Goal: Information Seeking & Learning: Compare options

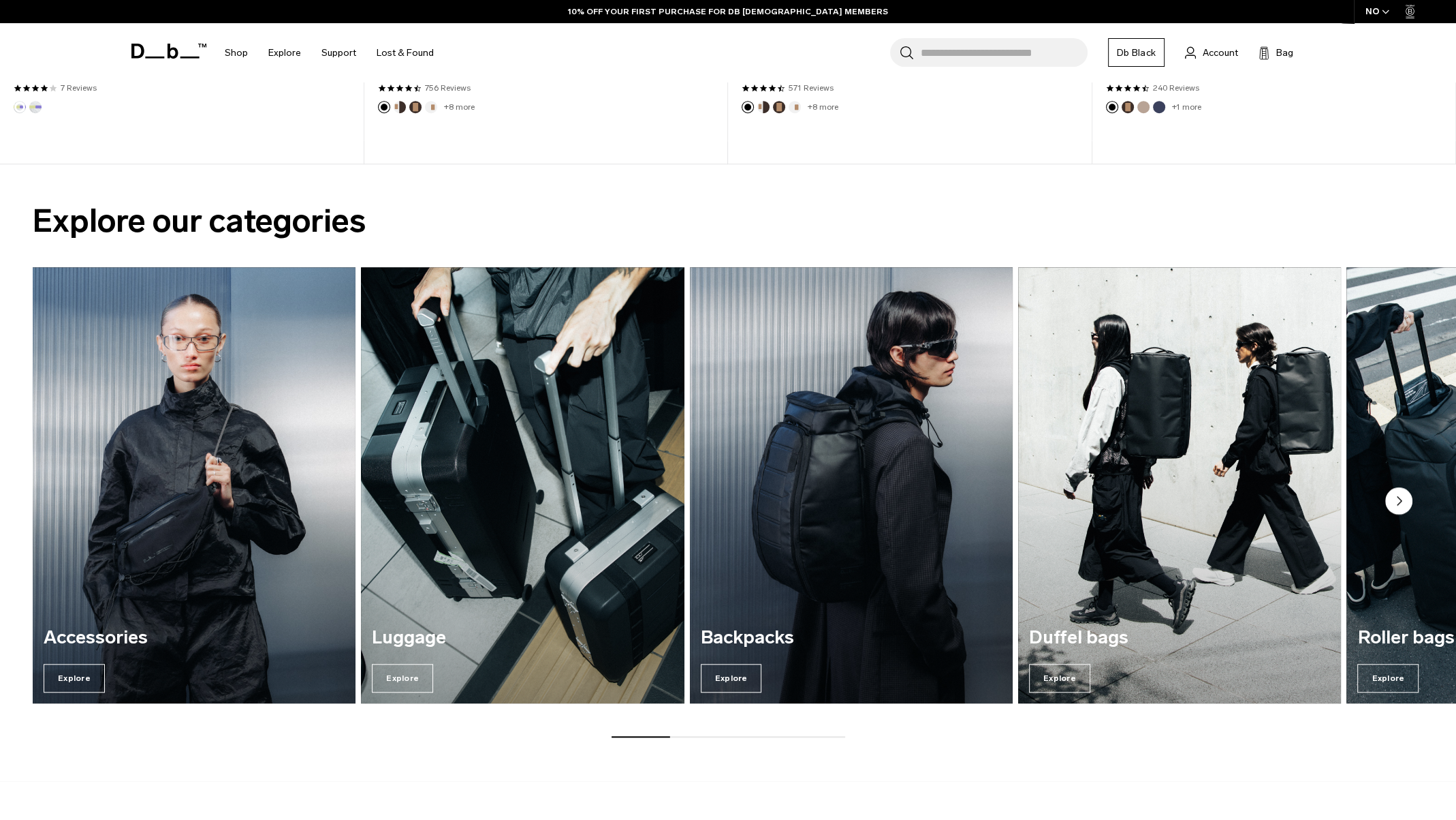
scroll to position [1289, 0]
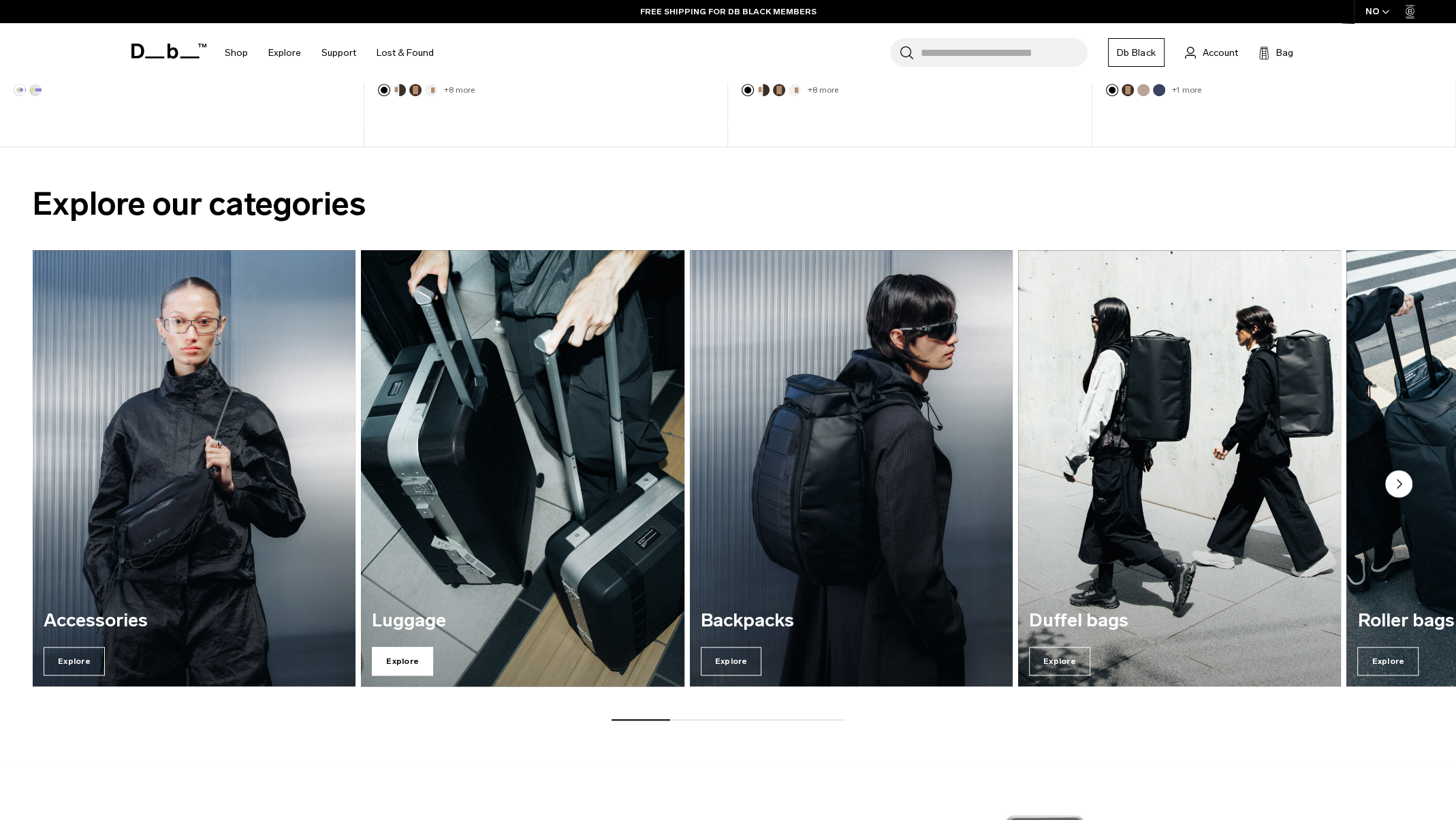
click at [407, 667] on span "Explore" at bounding box center [402, 661] width 62 height 29
click at [393, 658] on span "Explore" at bounding box center [402, 661] width 62 height 29
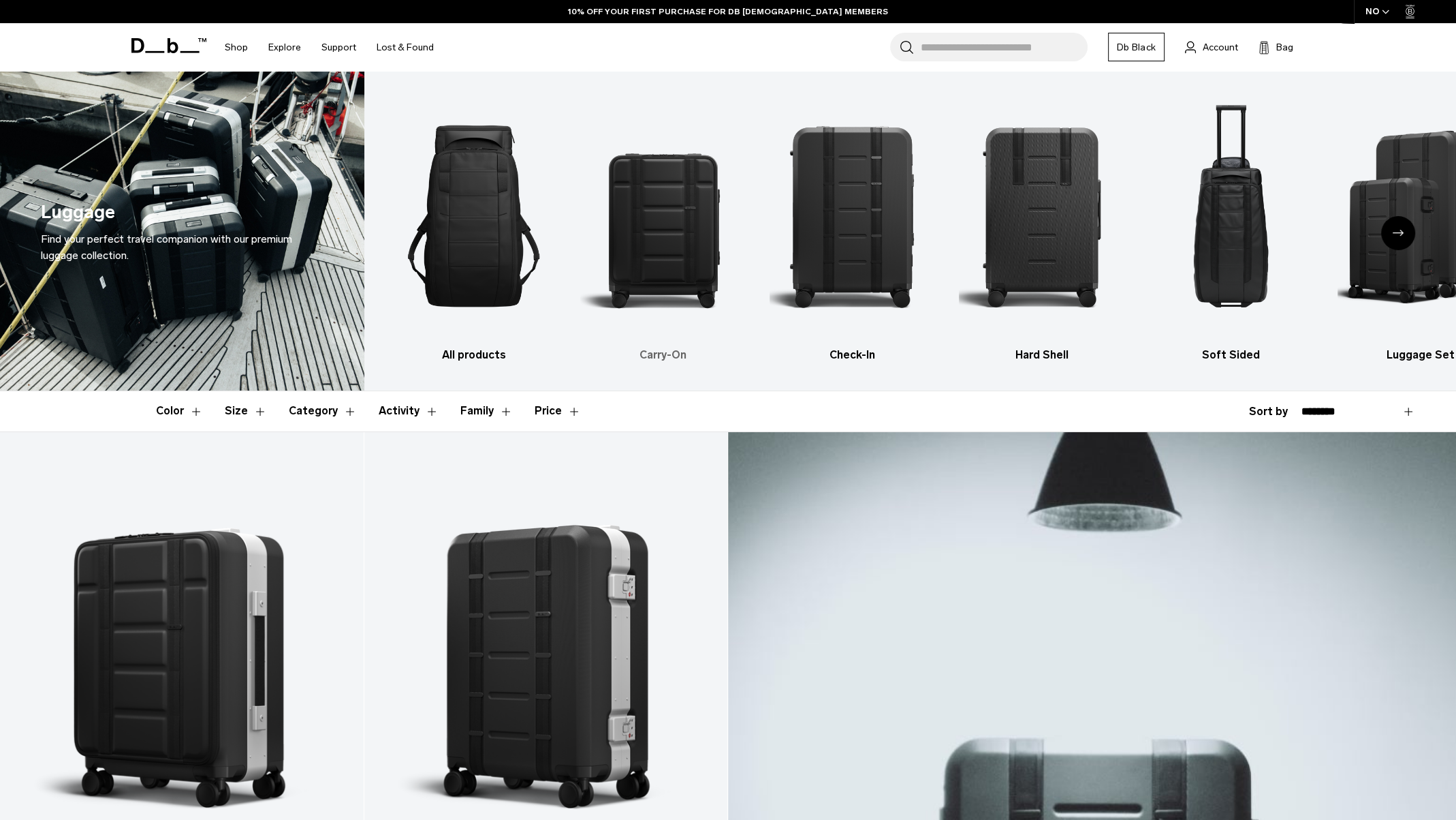
click at [658, 248] on img "2 / 6" at bounding box center [662, 216] width 165 height 248
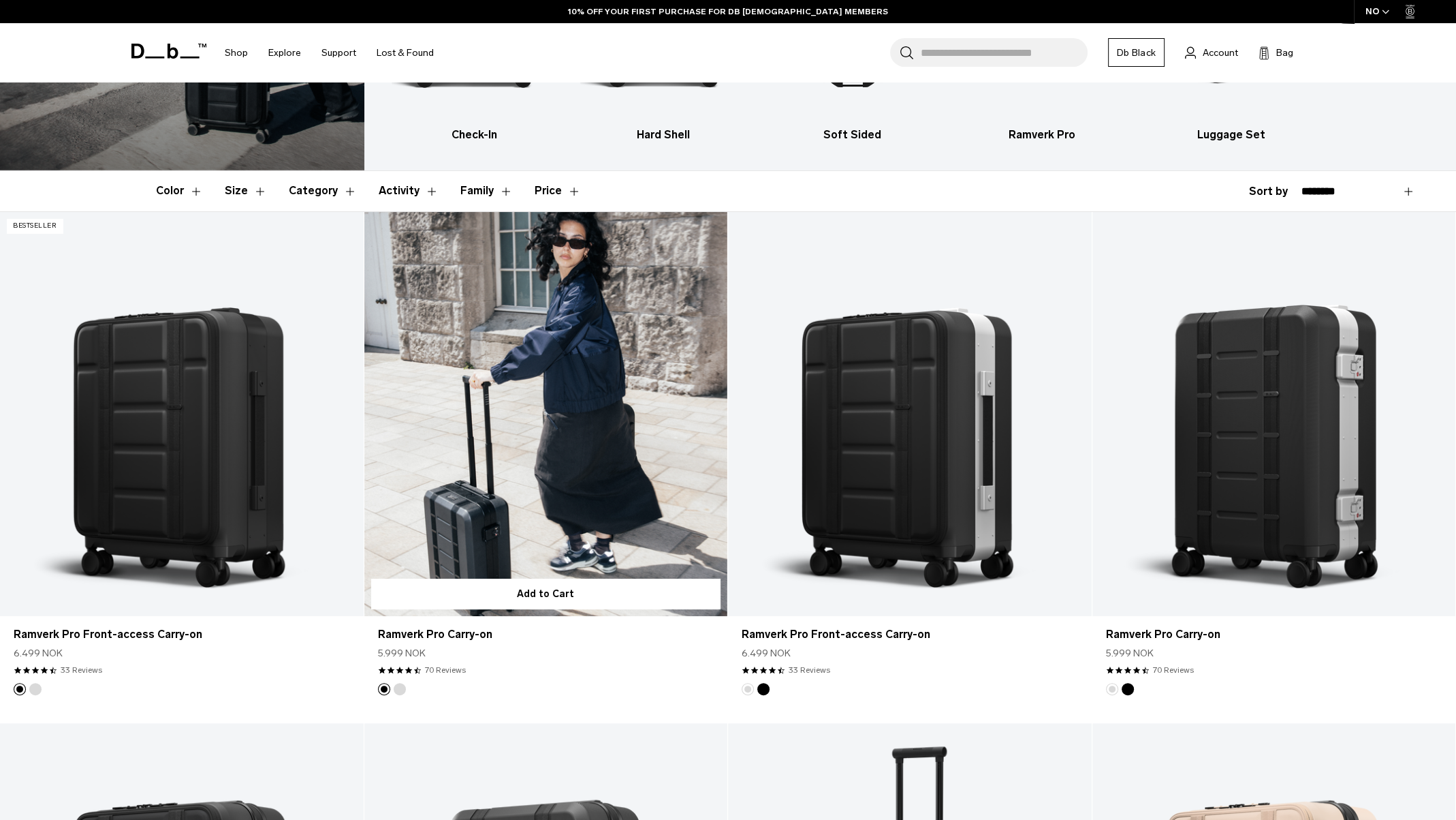
scroll to position [233, 0]
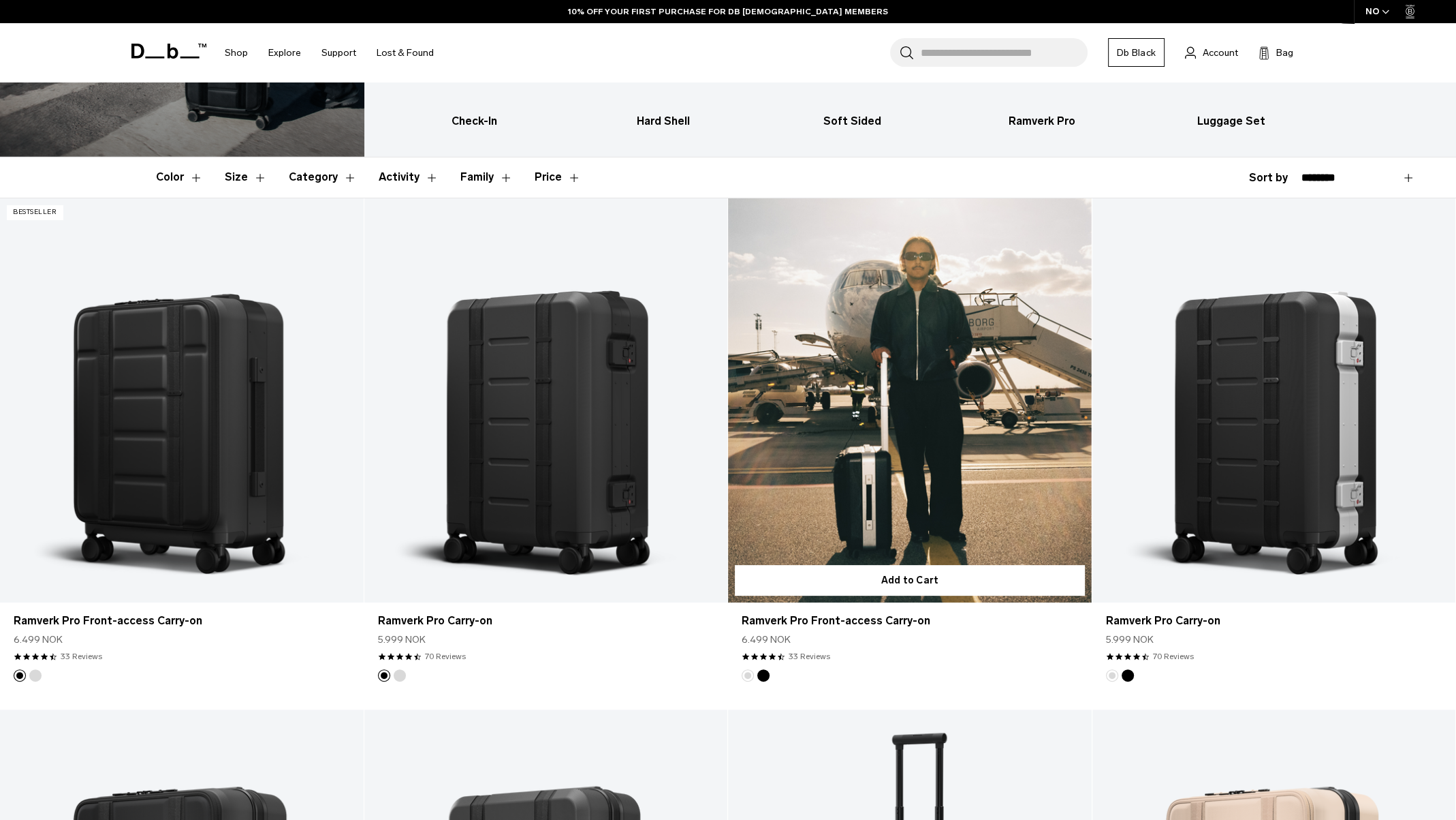
click at [874, 485] on link "Ramverk Pro Front-access Carry-on" at bounding box center [909, 401] width 364 height 404
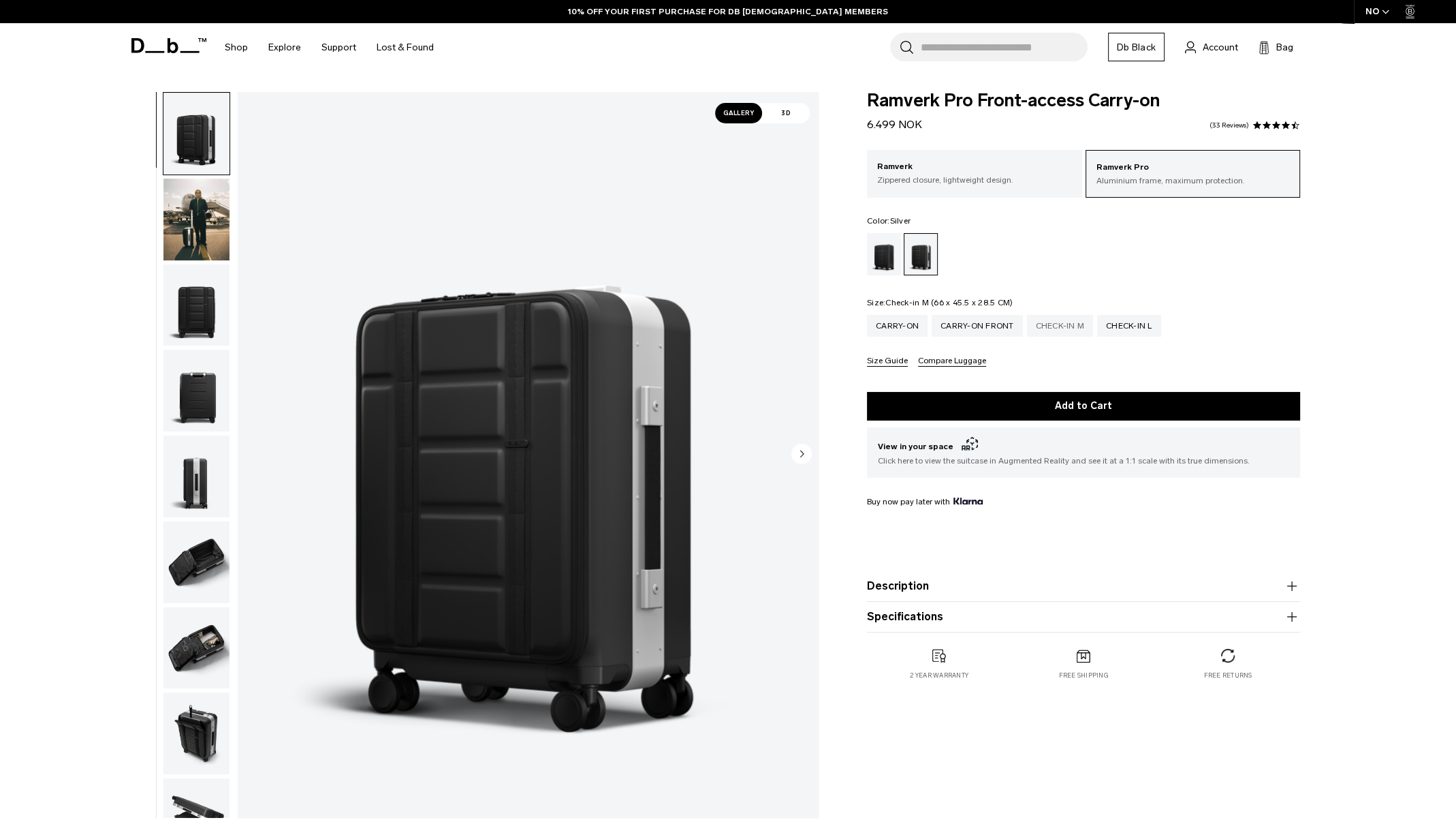
click at [1063, 328] on div "Check-in M" at bounding box center [1060, 325] width 67 height 21
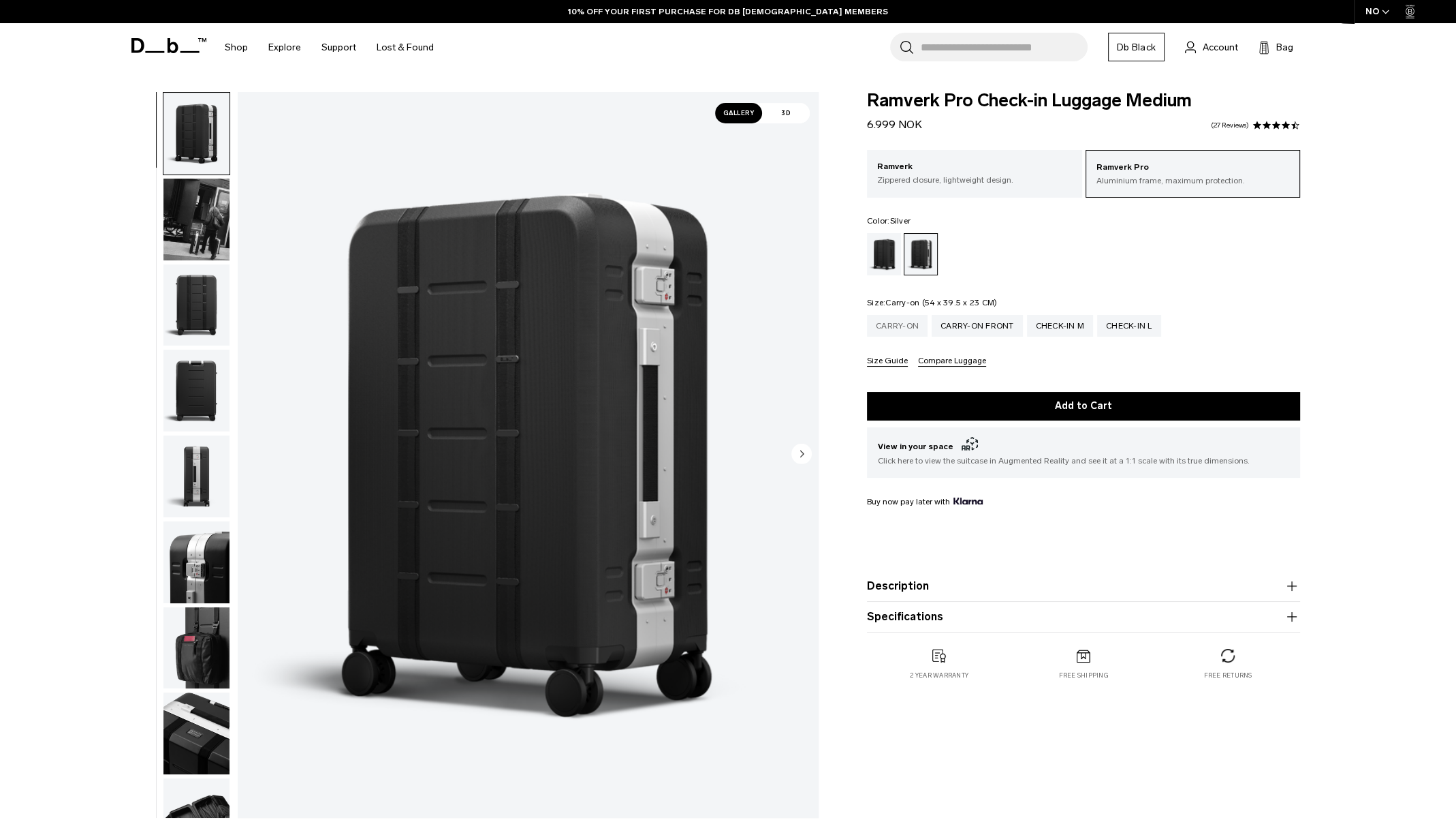
click at [910, 331] on div "Carry-on" at bounding box center [897, 325] width 61 height 21
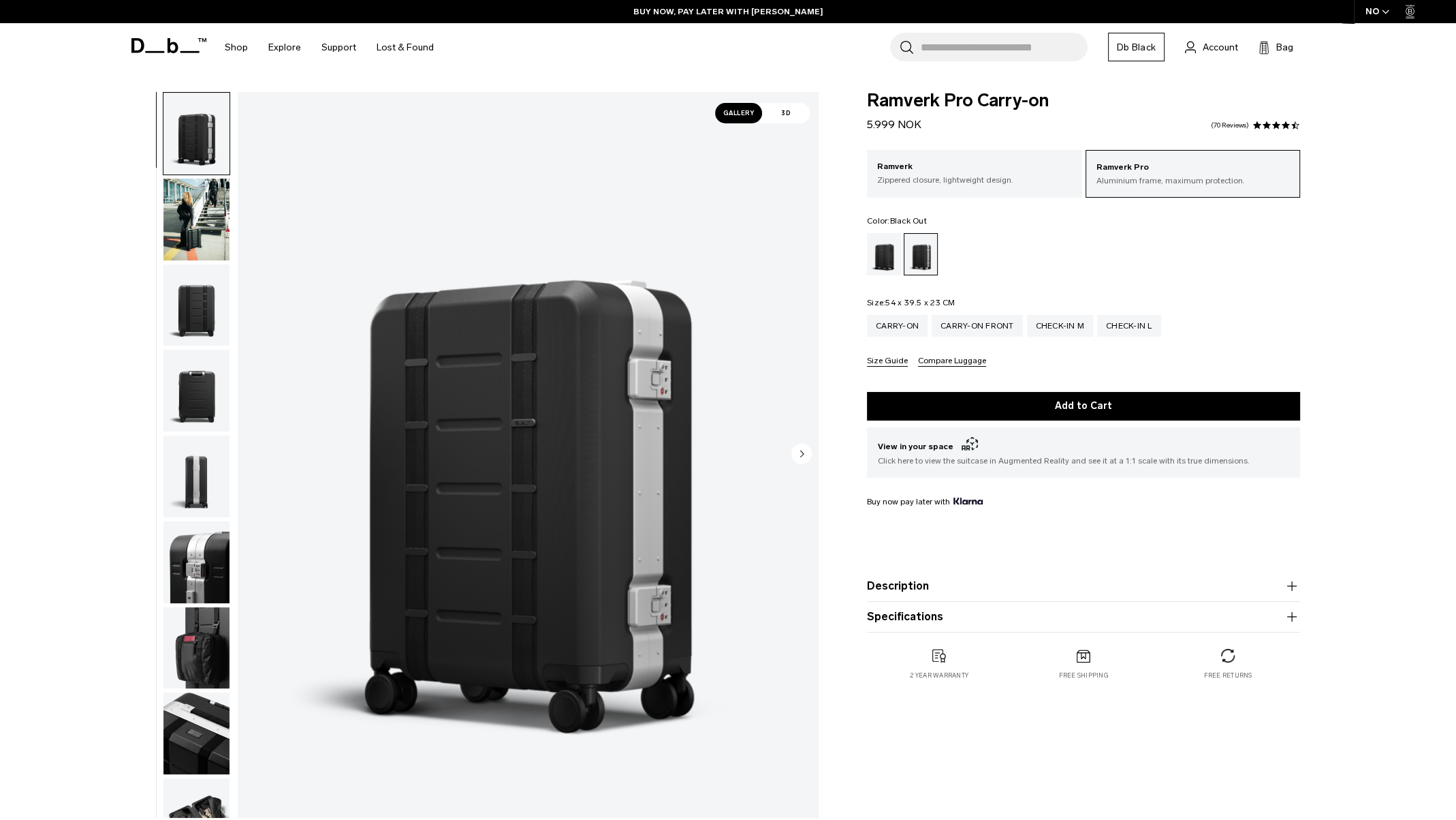
click at [893, 267] on div "Black Out" at bounding box center [884, 254] width 35 height 42
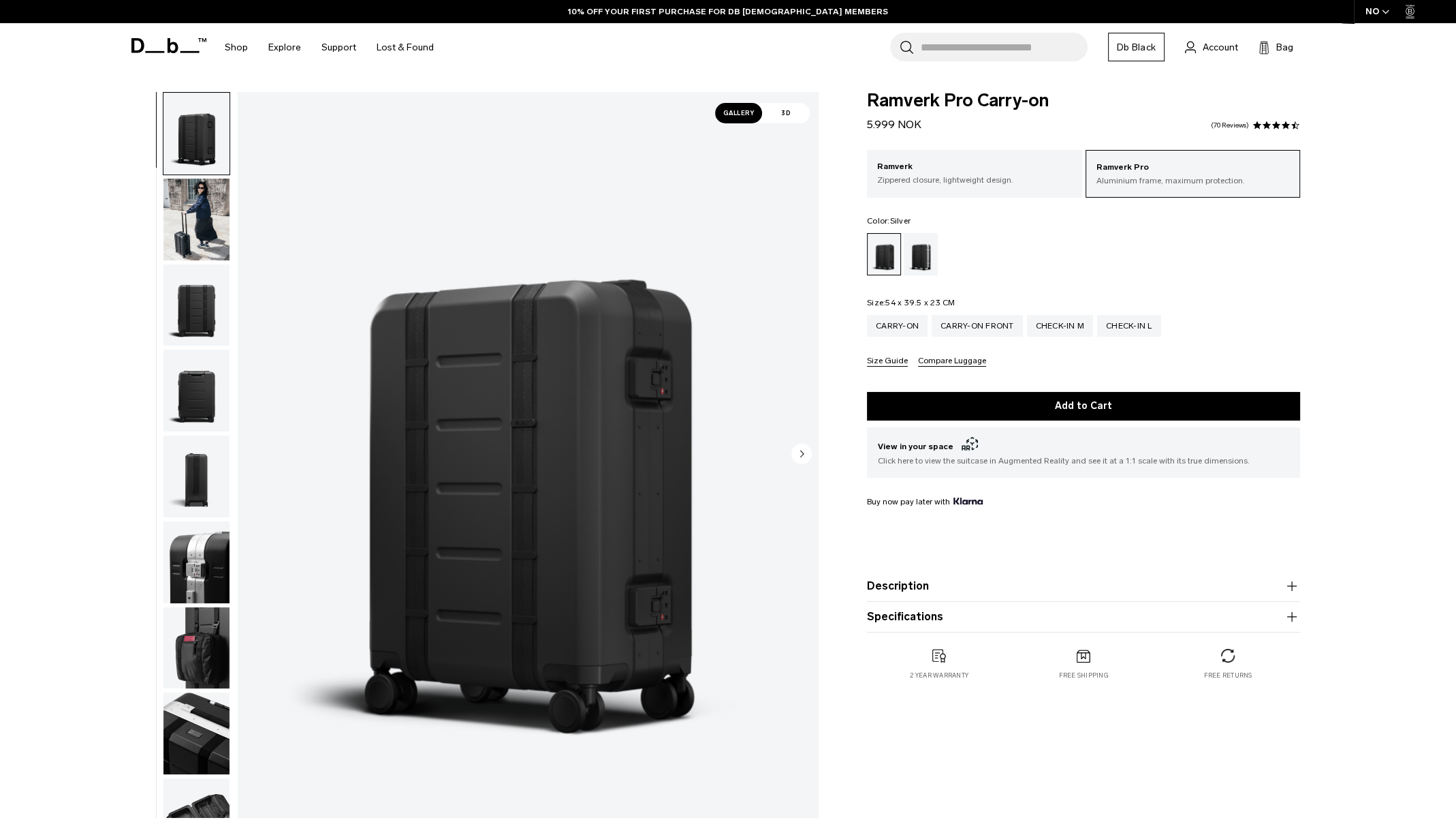
click at [922, 266] on div "Silver" at bounding box center [921, 254] width 35 height 42
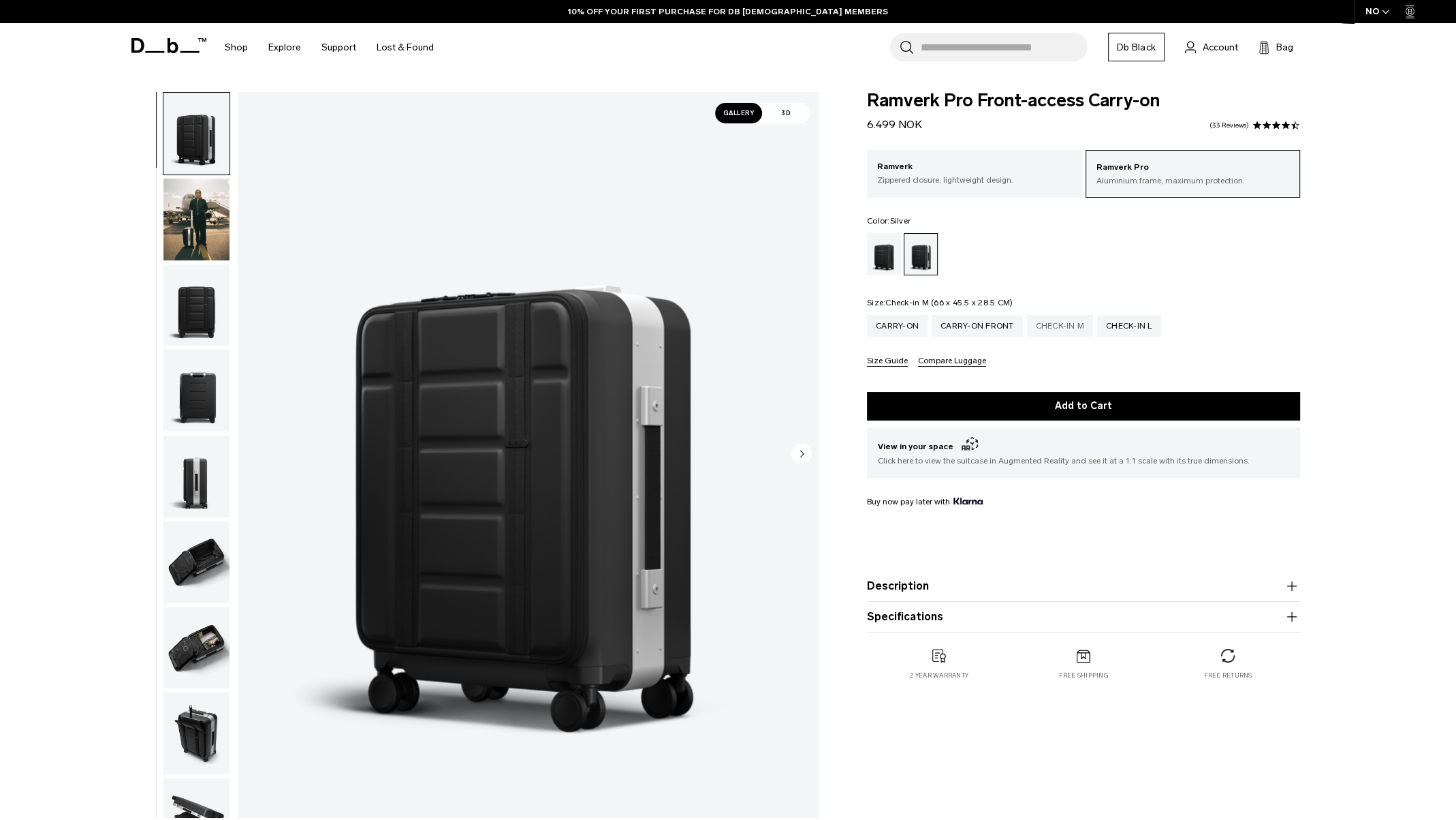
click at [1074, 324] on div "Check-in M" at bounding box center [1060, 325] width 67 height 21
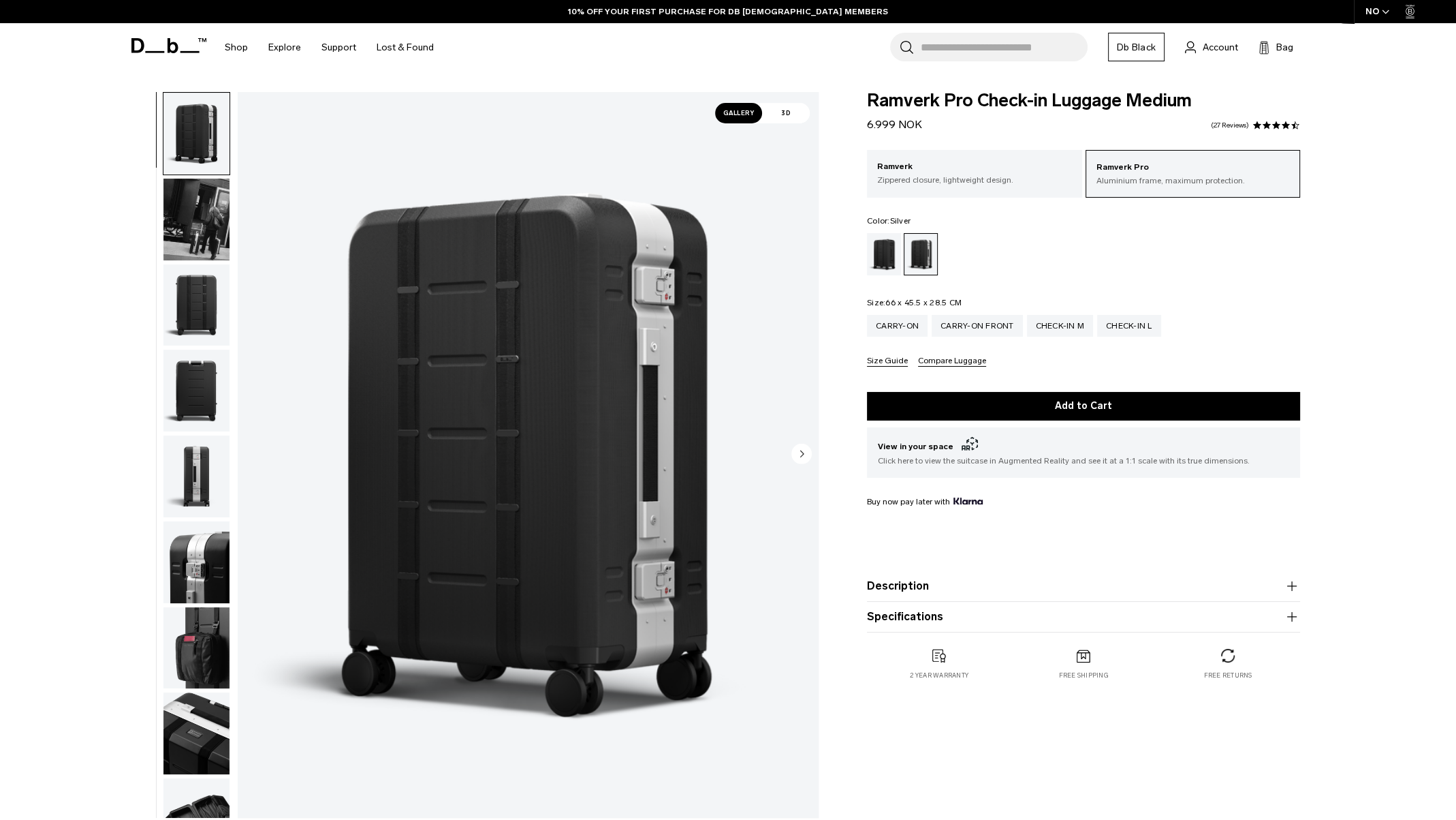
click at [1265, 625] on product-accordion "Specifications Volume 67 Litres Dimensions 66 x 45.5 x 28.5 CM (H x W x D) Weig…" at bounding box center [1083, 617] width 433 height 30
click at [1289, 618] on icon "button" at bounding box center [1292, 616] width 16 height 16
click at [1117, 326] on div "Check-in L" at bounding box center [1129, 325] width 64 height 21
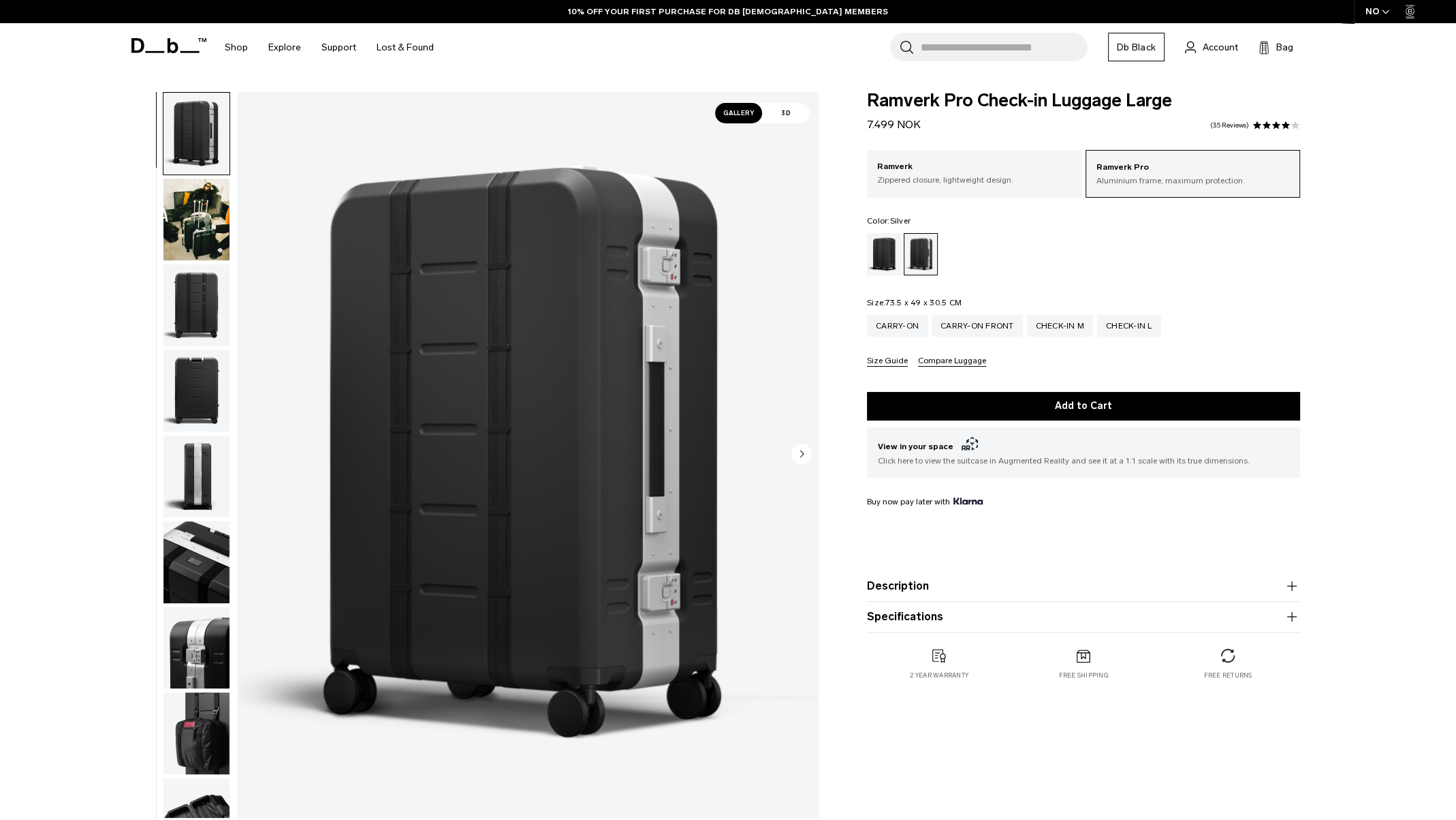
click at [1292, 618] on icon "button" at bounding box center [1292, 616] width 1 height 10
click at [1054, 330] on div "Check-in M" at bounding box center [1060, 325] width 67 height 21
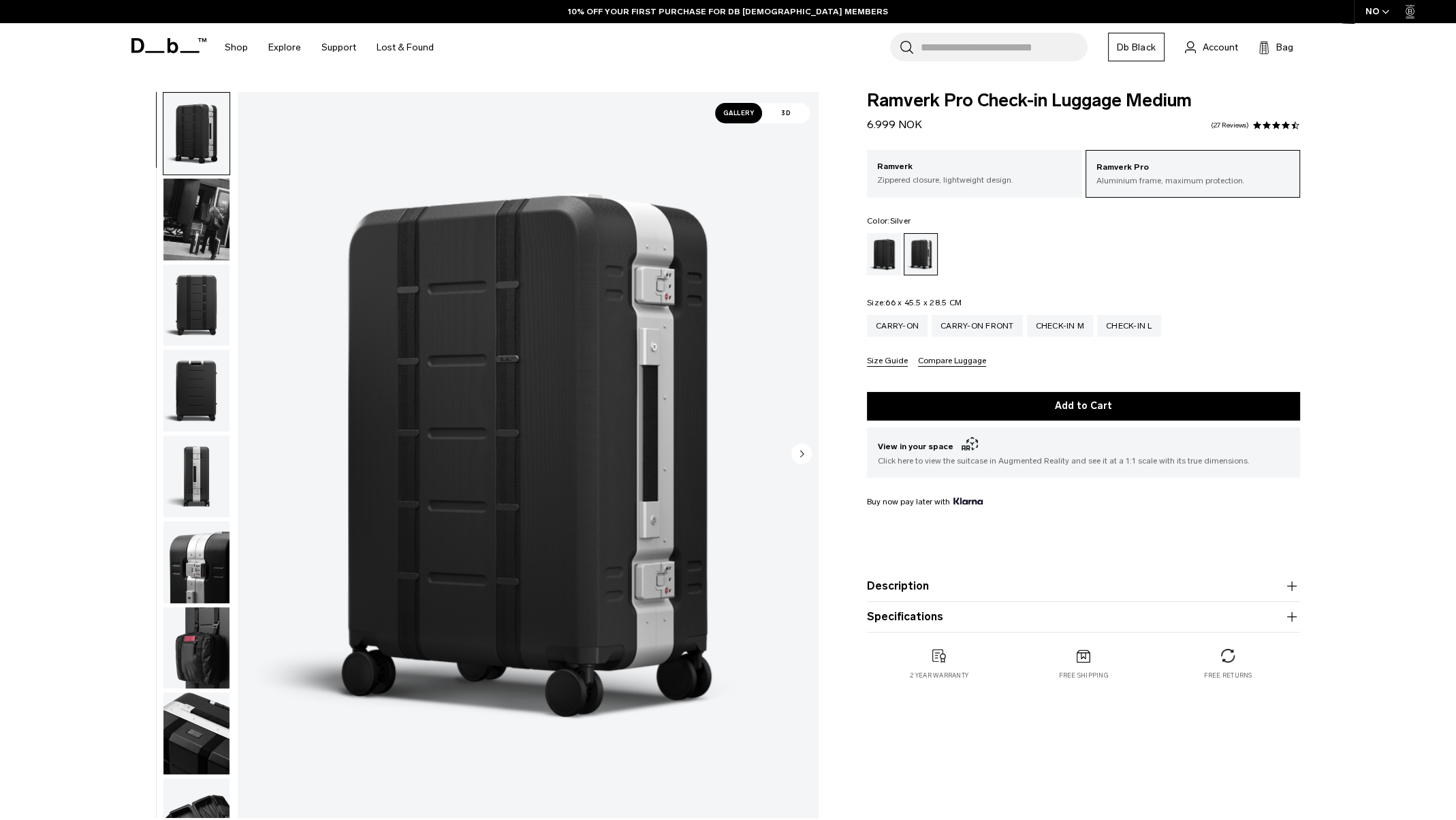
click at [186, 213] on img "button" at bounding box center [197, 219] width 66 height 81
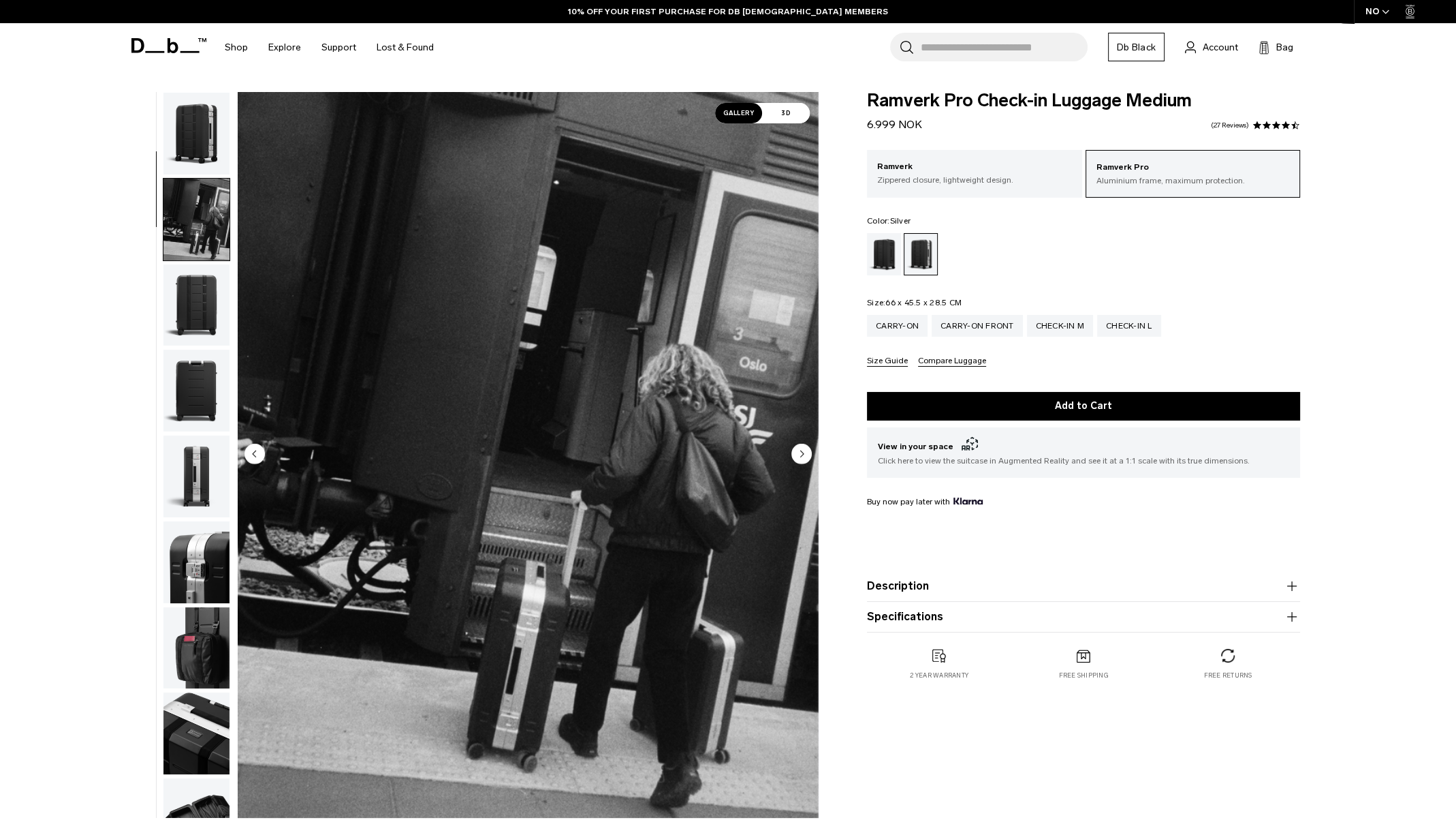
scroll to position [86, 0]
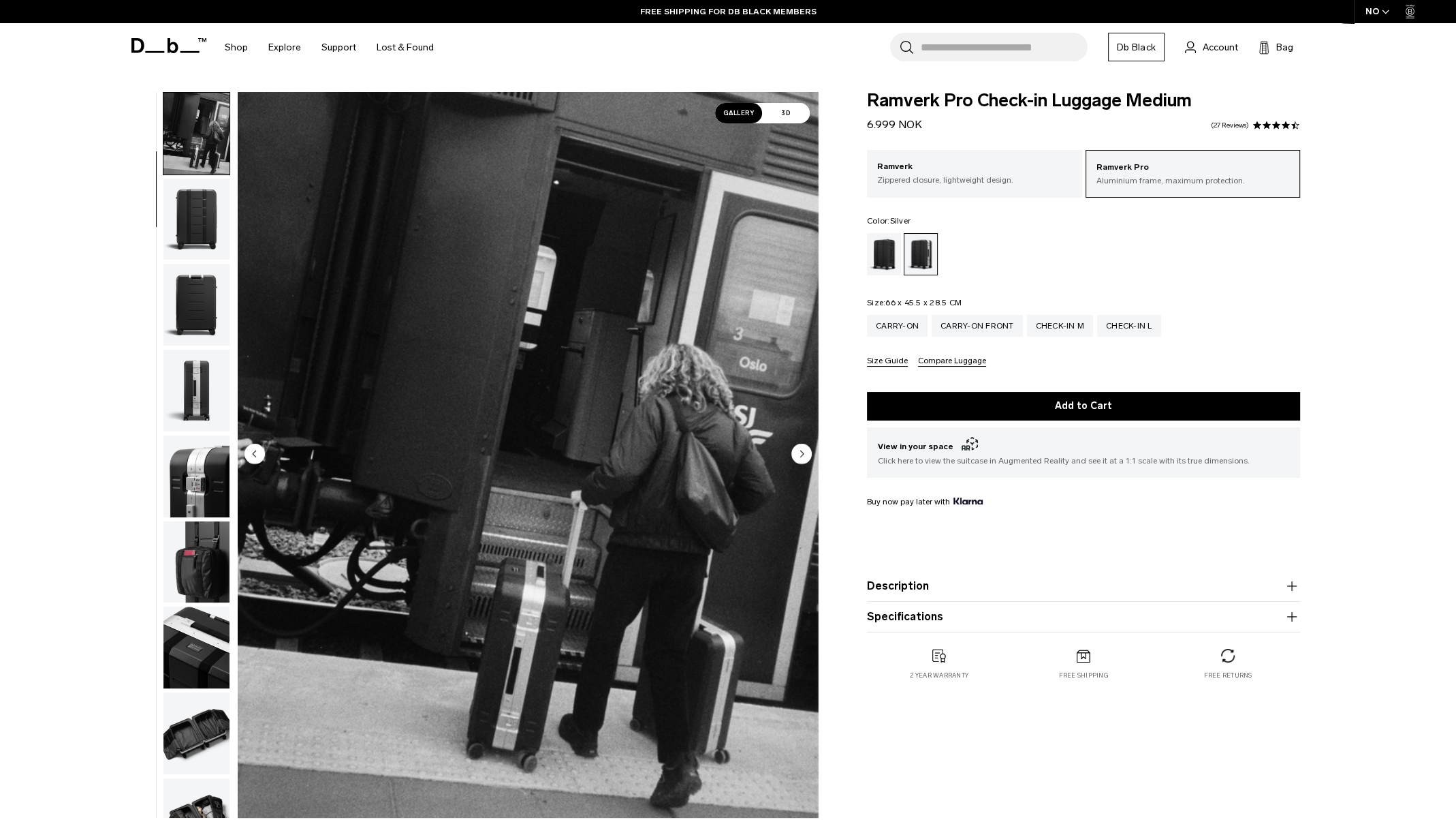
click at [1292, 619] on icon "button" at bounding box center [1292, 616] width 16 height 16
click at [215, 562] on img "button" at bounding box center [197, 562] width 66 height 81
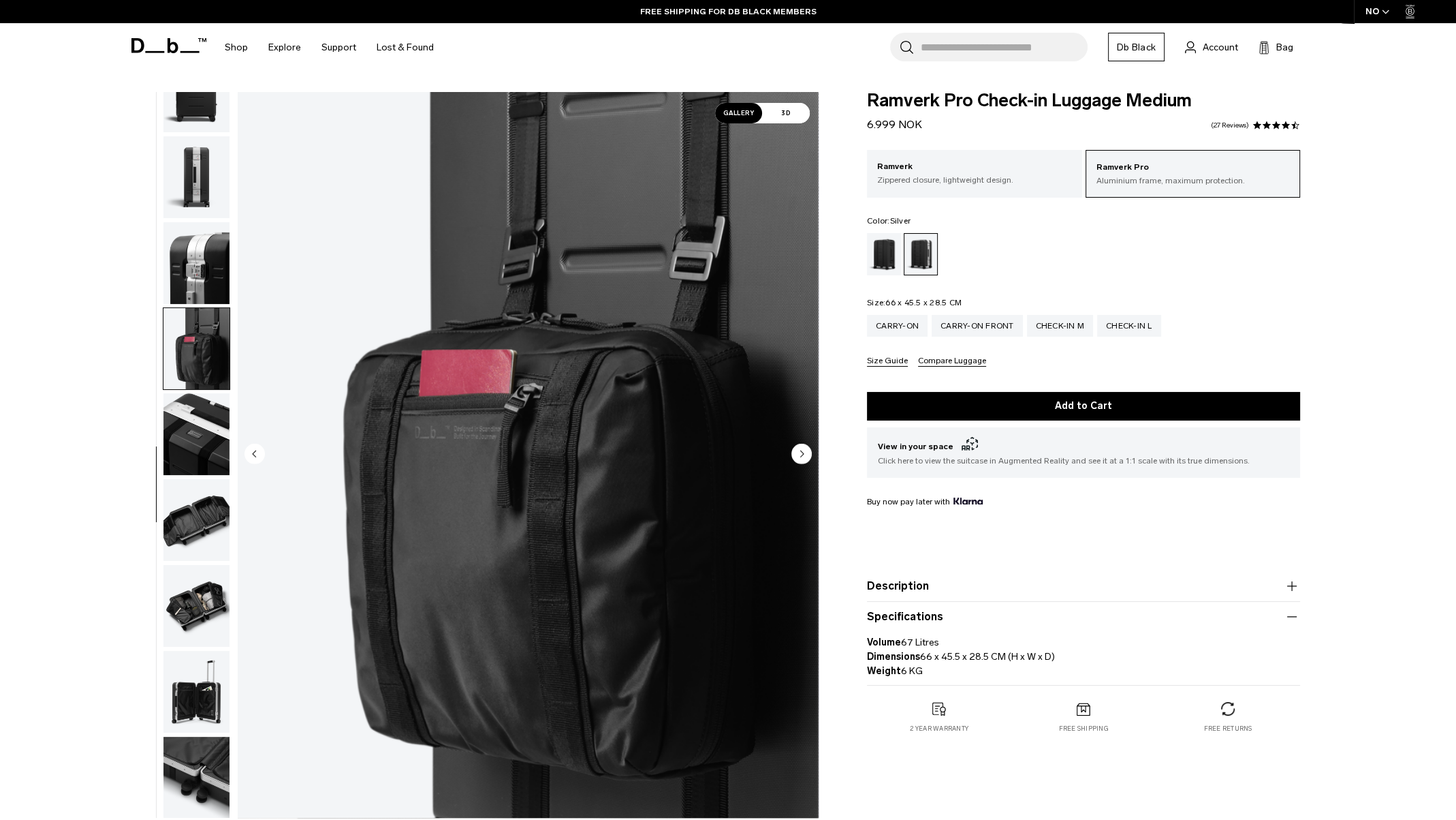
scroll to position [301, 0]
click at [891, 325] on div "Carry-on" at bounding box center [897, 325] width 61 height 21
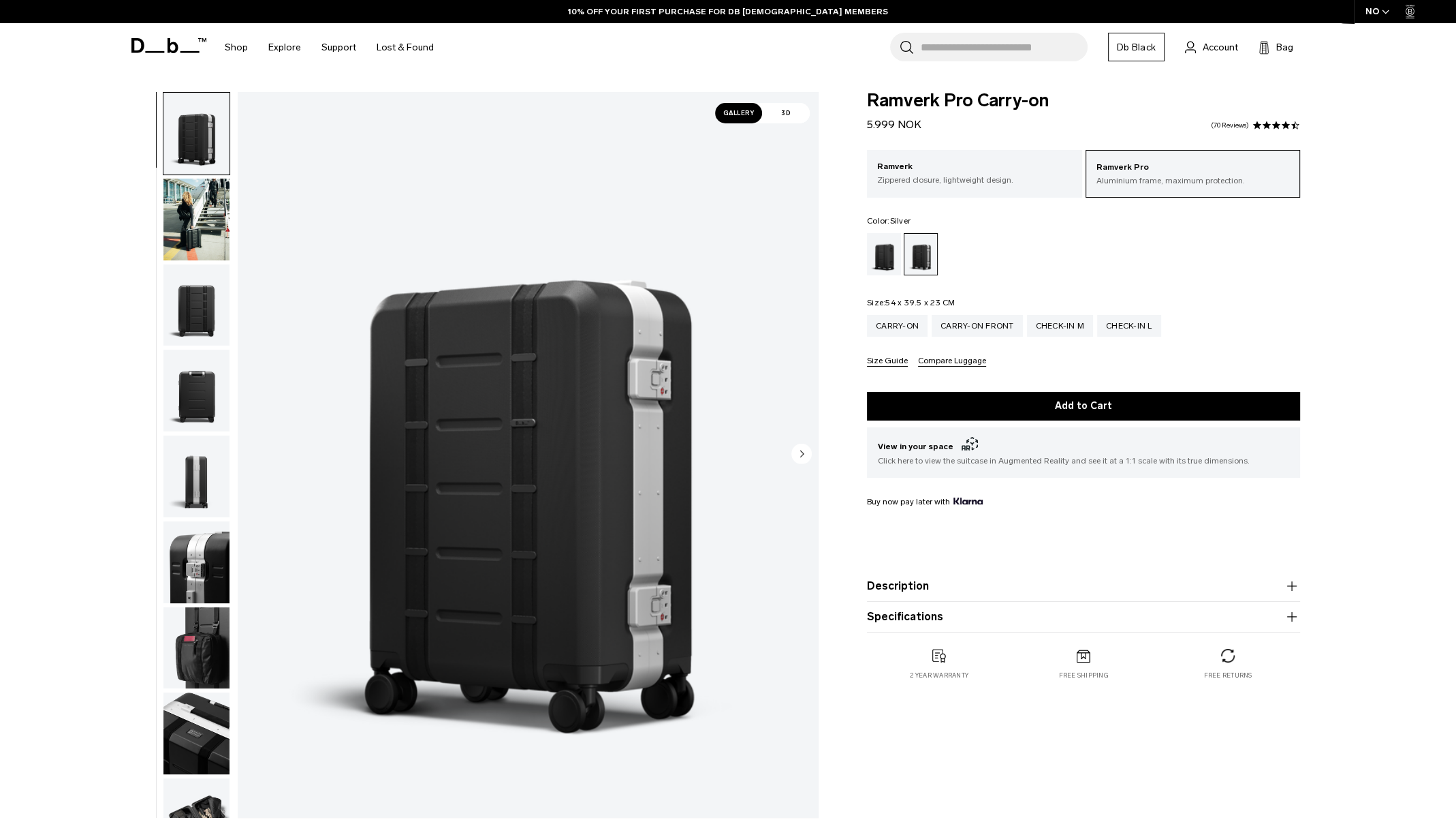
click at [1291, 619] on icon "button" at bounding box center [1292, 616] width 16 height 16
click at [964, 331] on div "Carry-on Front" at bounding box center [977, 325] width 91 height 21
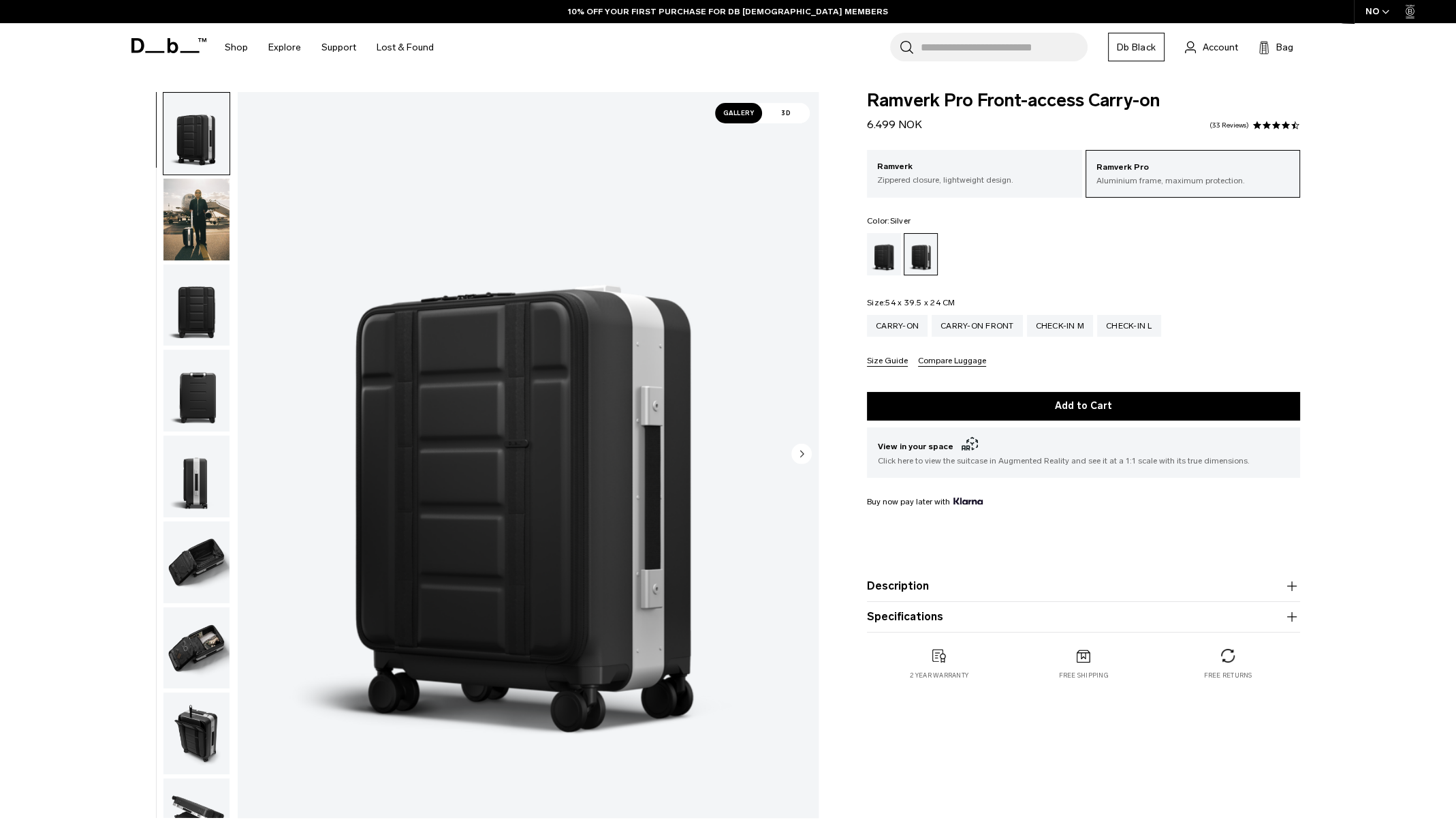
click at [1286, 639] on div "Ramverk Pro Front-access Carry-on 6.499 NOK 4.4 star rating 33 Reviews Ramverk …" at bounding box center [1083, 400] width 515 height 615
click at [1291, 624] on icon "button" at bounding box center [1292, 616] width 16 height 16
click at [901, 325] on div "Carry-on" at bounding box center [897, 325] width 61 height 21
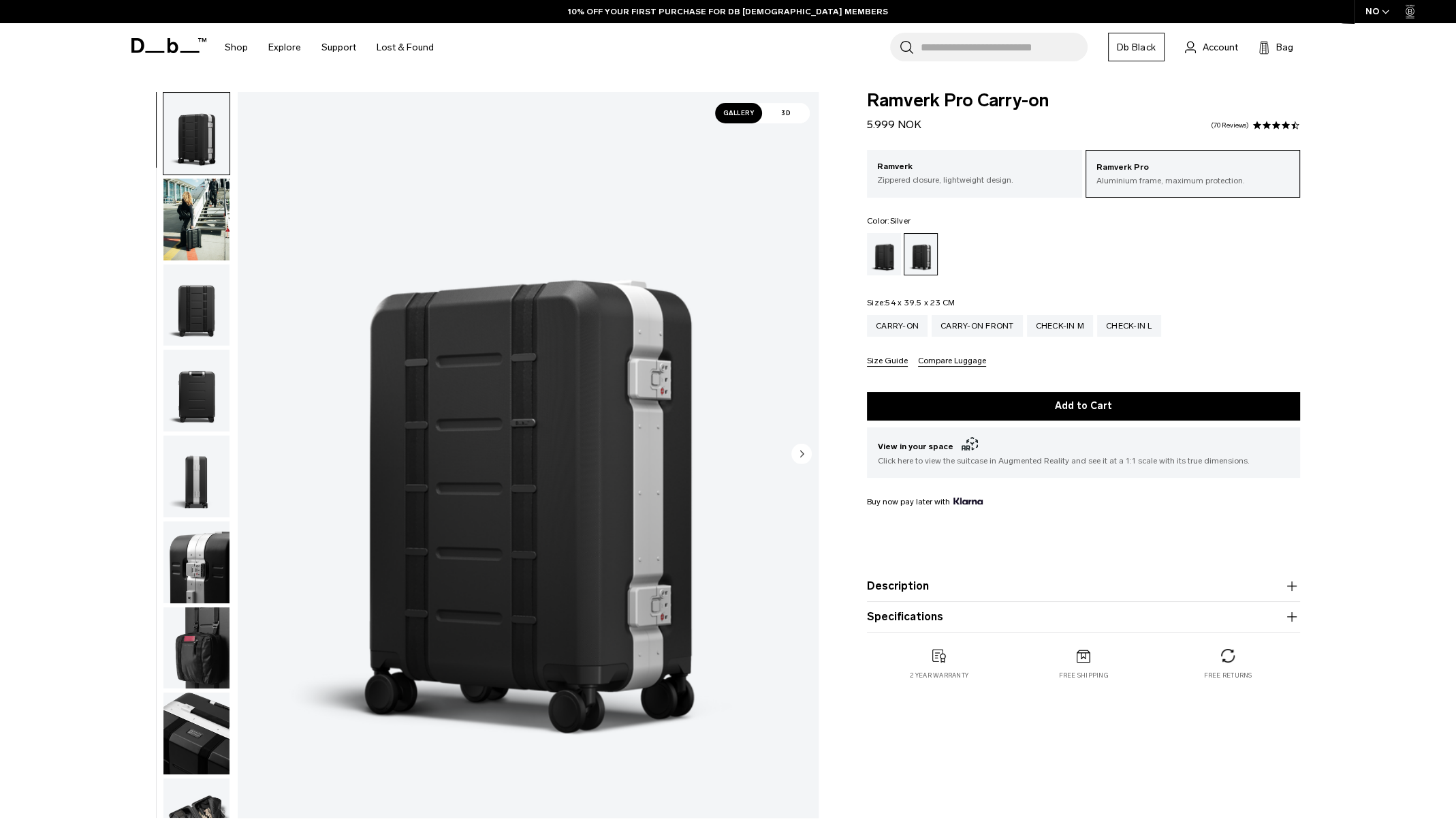
click at [1289, 625] on product-accordion "Specifications Volume 36 Litres Dimensions 54 x 39.5 x 23 CM (H x W x D) Weight…" at bounding box center [1083, 617] width 433 height 30
click at [1290, 622] on icon "button" at bounding box center [1292, 616] width 16 height 16
